Goal: Task Accomplishment & Management: Use online tool/utility

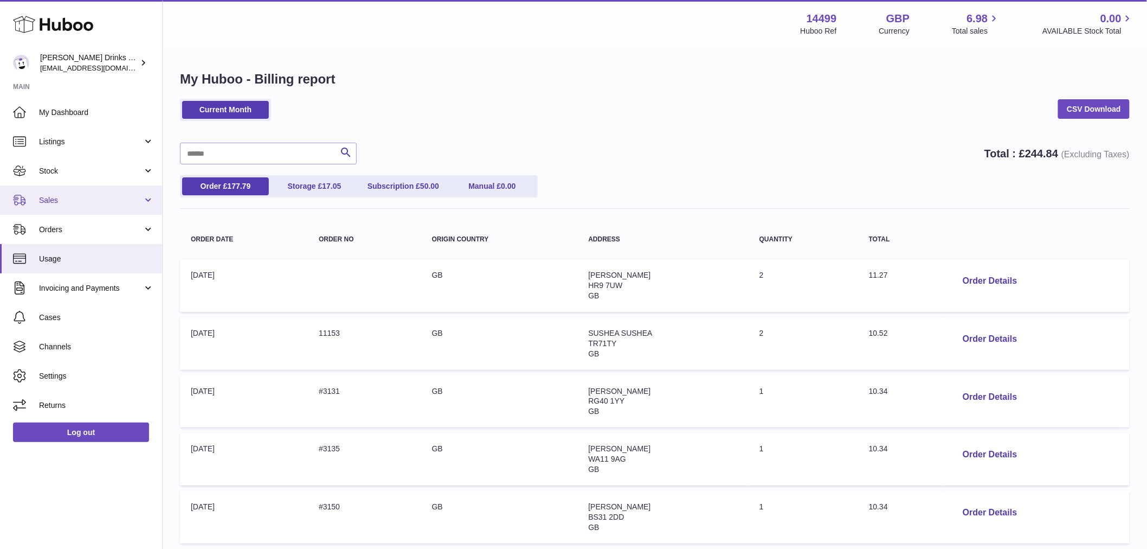
click at [84, 195] on span "Sales" at bounding box center [91, 200] width 104 height 10
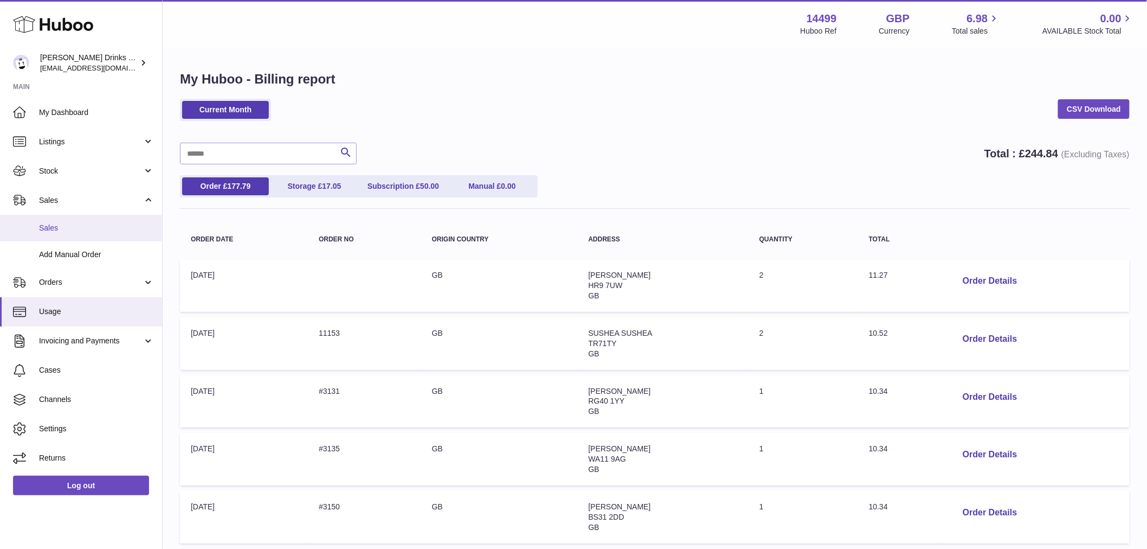
click at [82, 232] on span "Sales" at bounding box center [96, 228] width 115 height 10
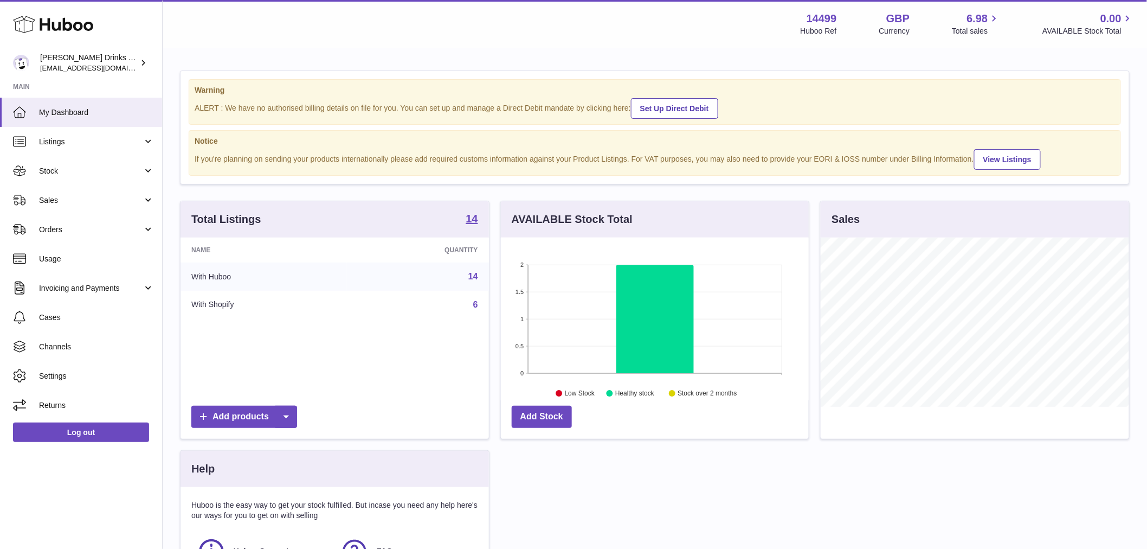
scroll to position [169, 308]
click at [107, 198] on span "Sales" at bounding box center [91, 200] width 104 height 10
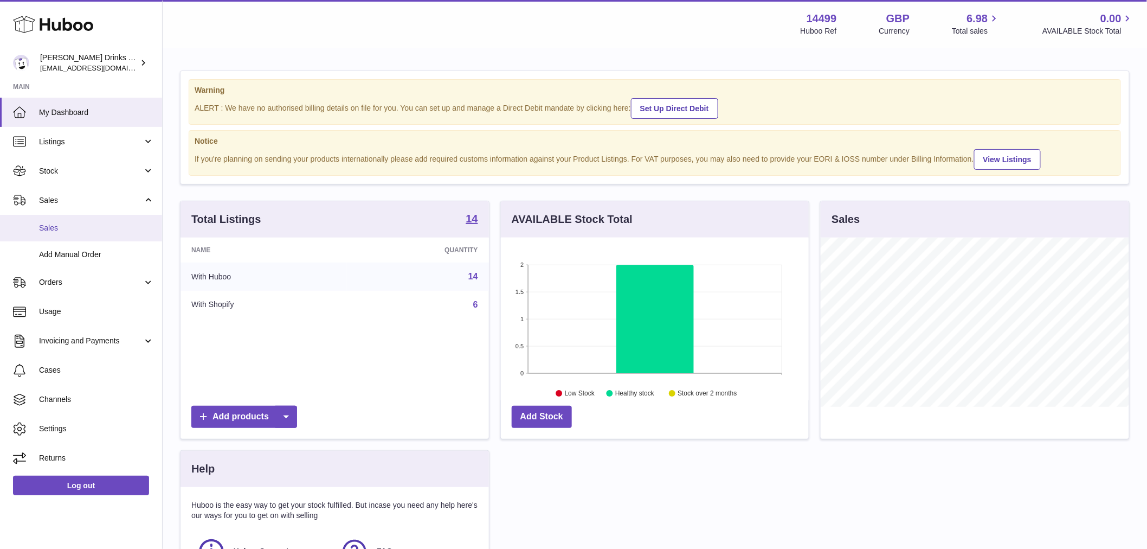
click at [108, 223] on span "Sales" at bounding box center [96, 228] width 115 height 10
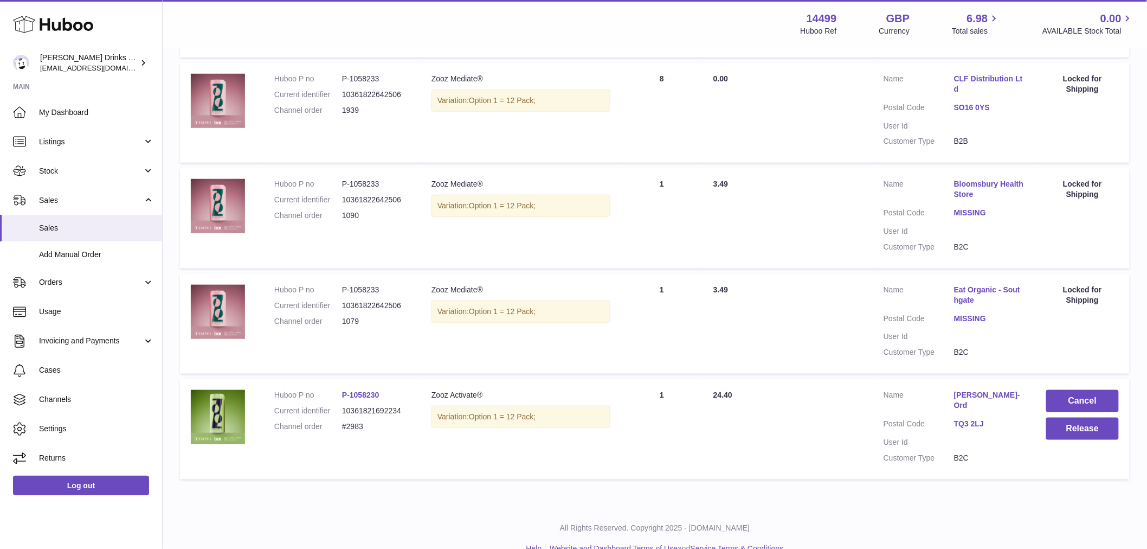
scroll to position [336, 0]
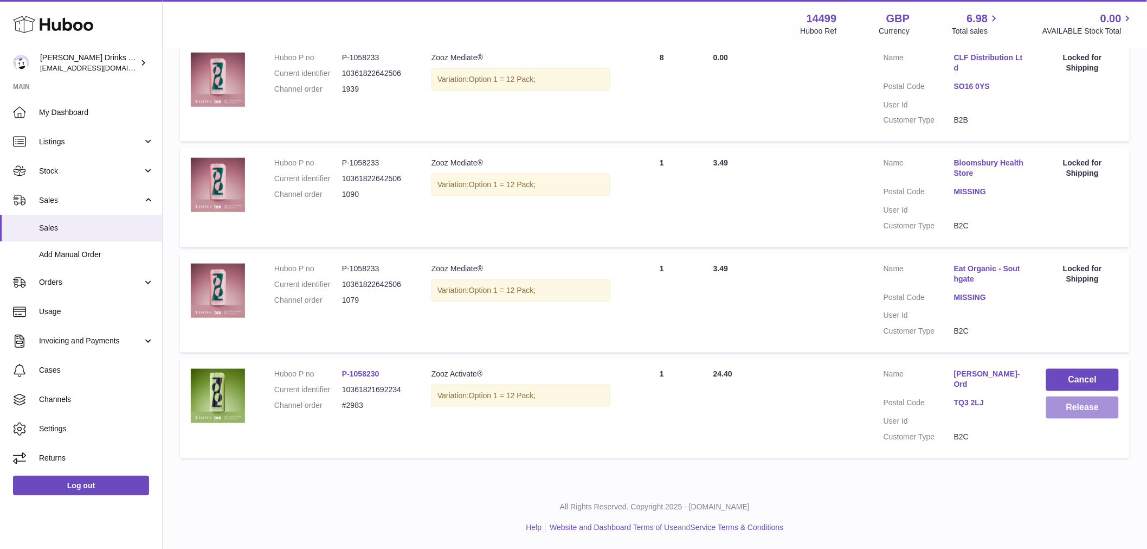
click at [1078, 409] on button "Release" at bounding box center [1082, 407] width 73 height 22
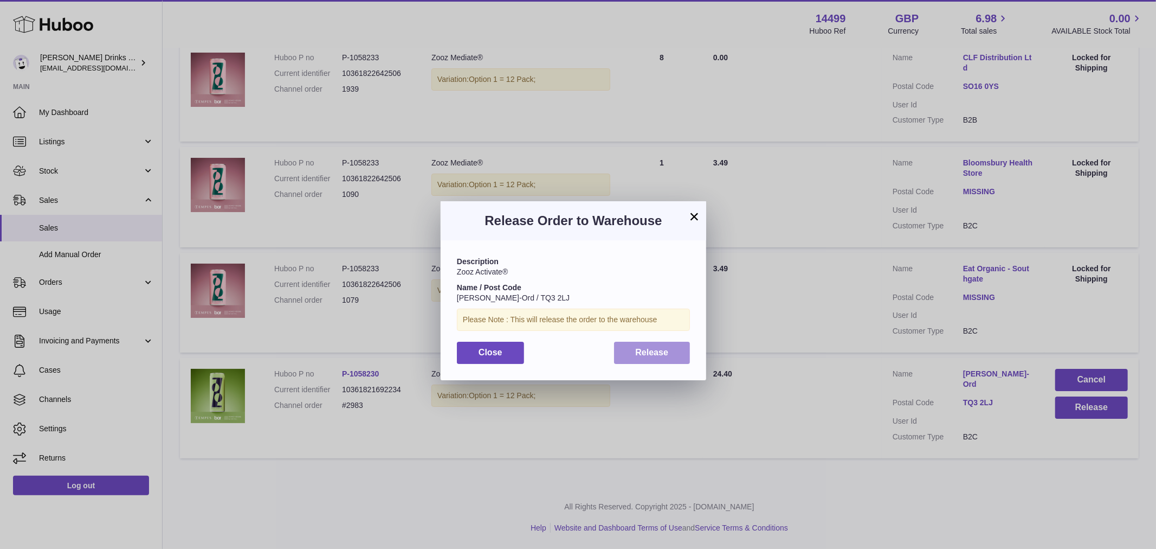
click at [643, 360] on button "Release" at bounding box center [652, 353] width 76 height 22
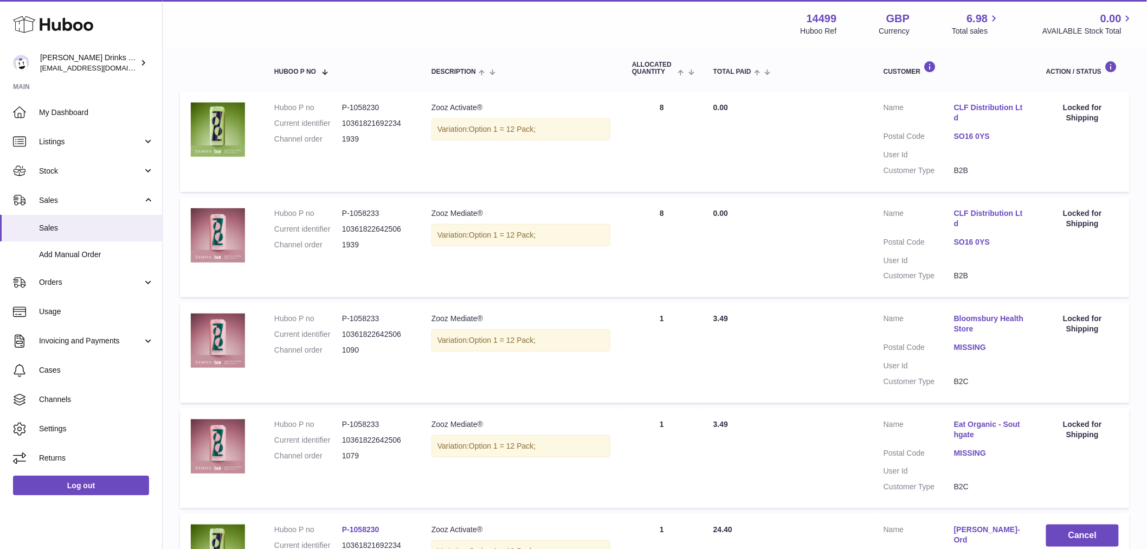
scroll to position [0, 0]
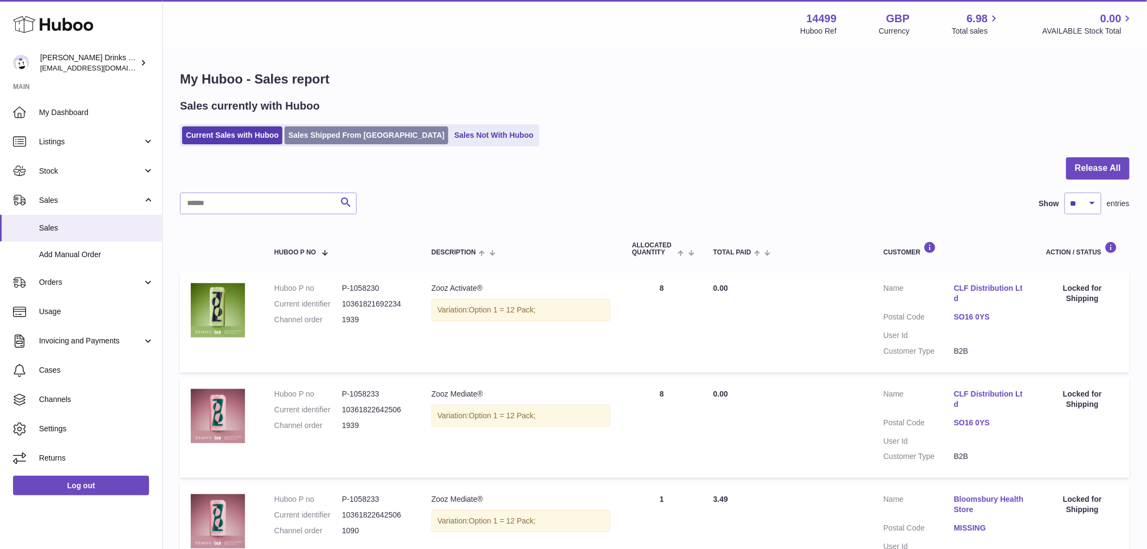
click at [343, 132] on link "Sales Shipped From [GEOGRAPHIC_DATA]" at bounding box center [367, 135] width 164 height 18
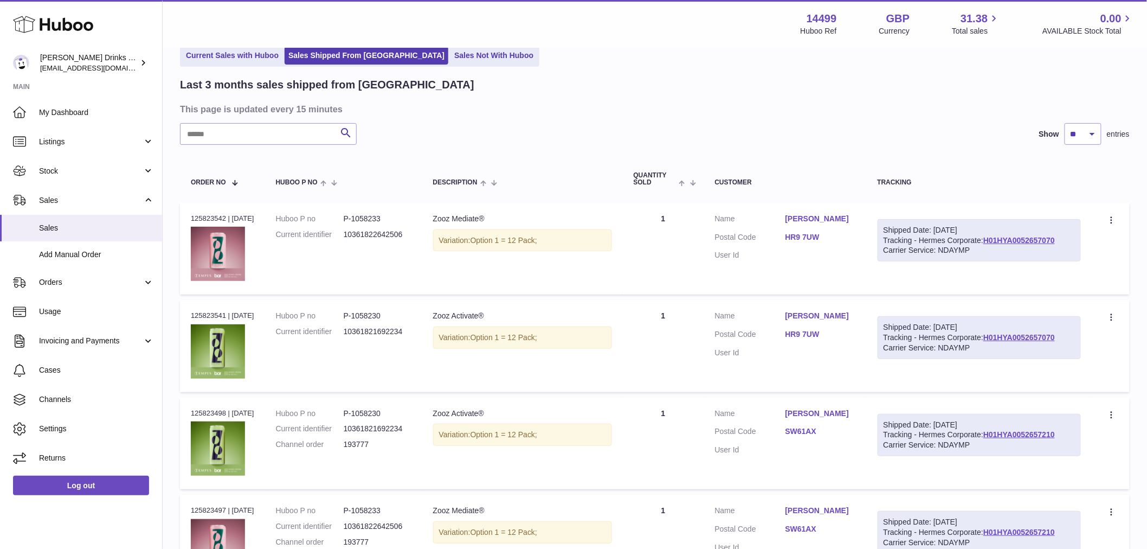
scroll to position [241, 0]
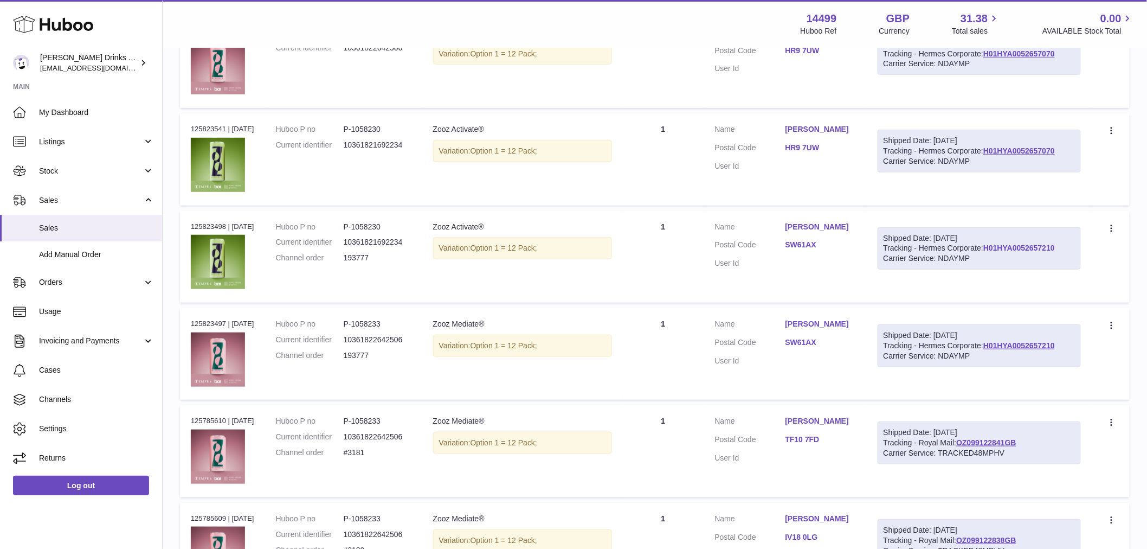
click at [983, 252] on link "H01HYA0052657210" at bounding box center [1019, 247] width 72 height 9
click at [742, 207] on table "Order No Huboo P no Description Quantity Sold Customer Tracking Order no 125823…" at bounding box center [655, 479] width 950 height 1020
